Goal: Find specific page/section: Find specific page/section

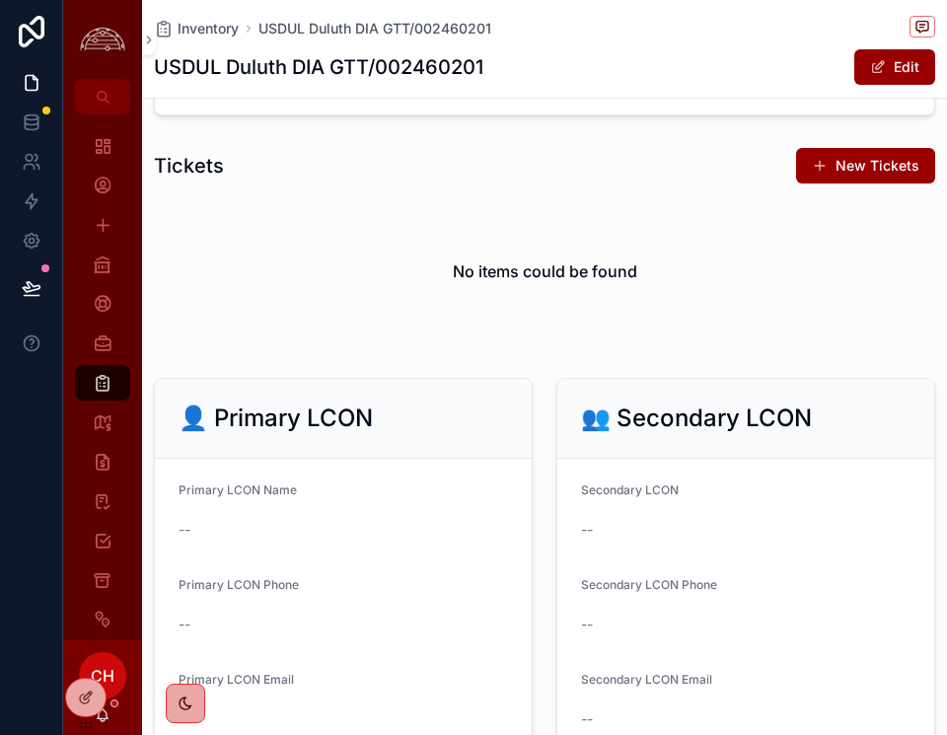
scroll to position [2815, 0]
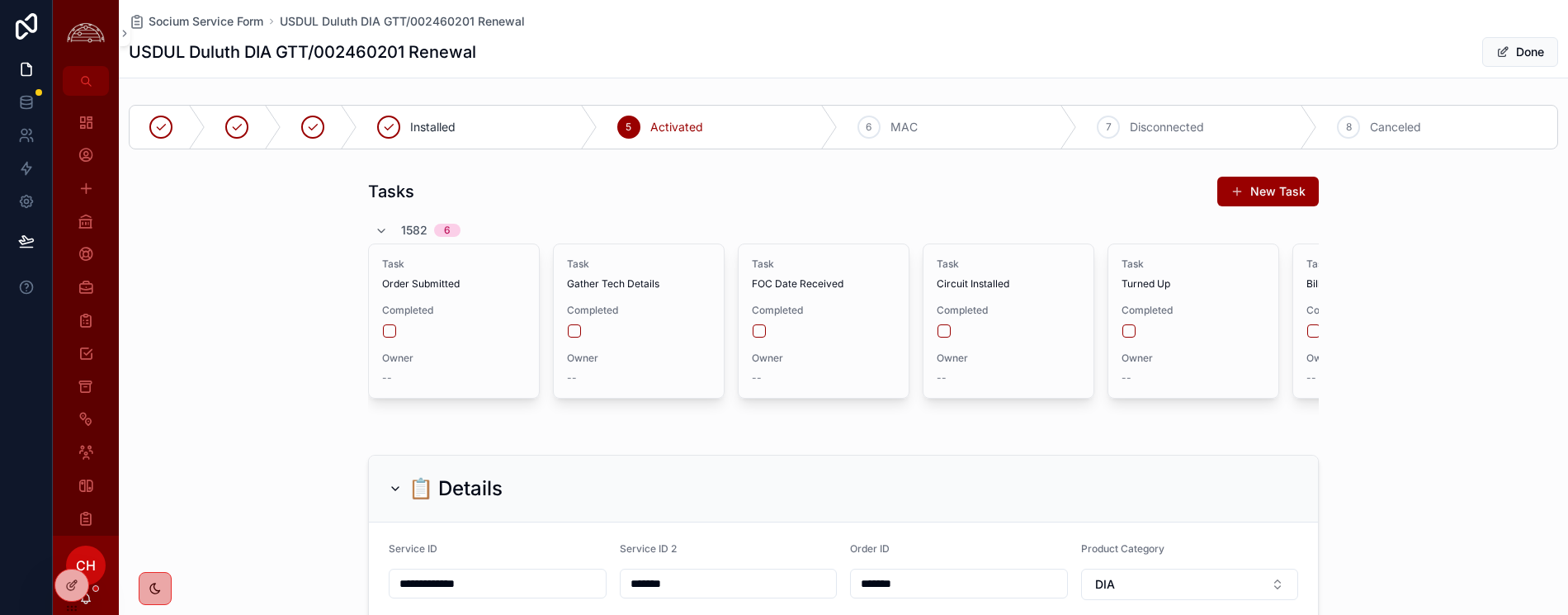
scroll to position [8, 0]
